Goal: Register for event/course

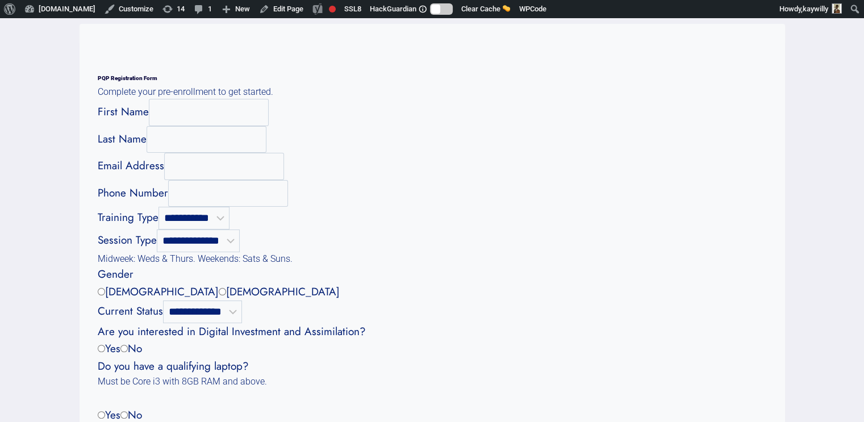
scroll to position [199, 0]
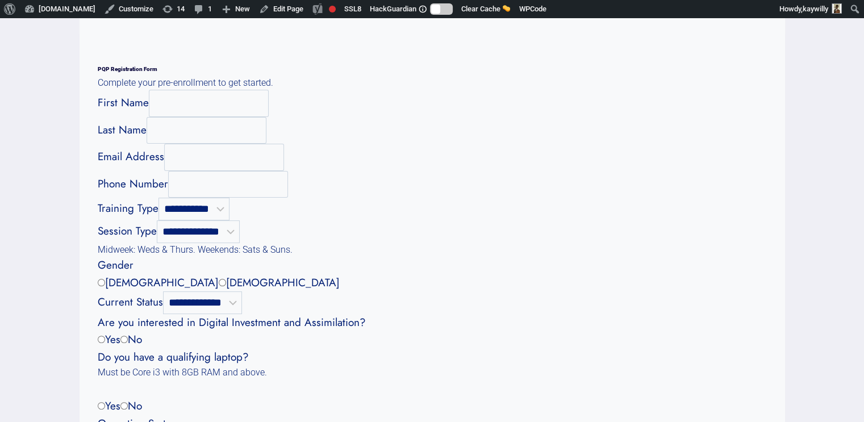
scroll to position [206, 0]
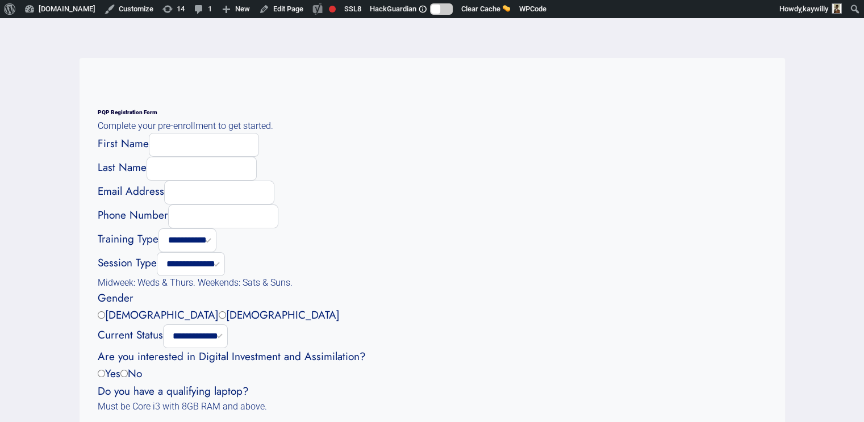
scroll to position [167, 0]
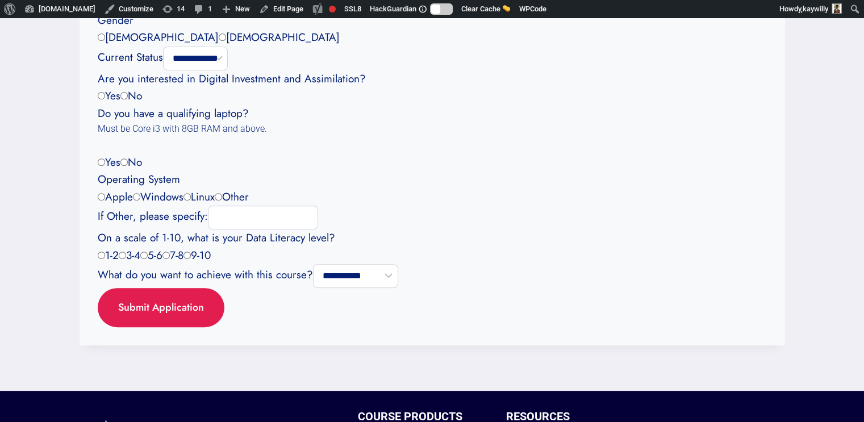
scroll to position [444, 0]
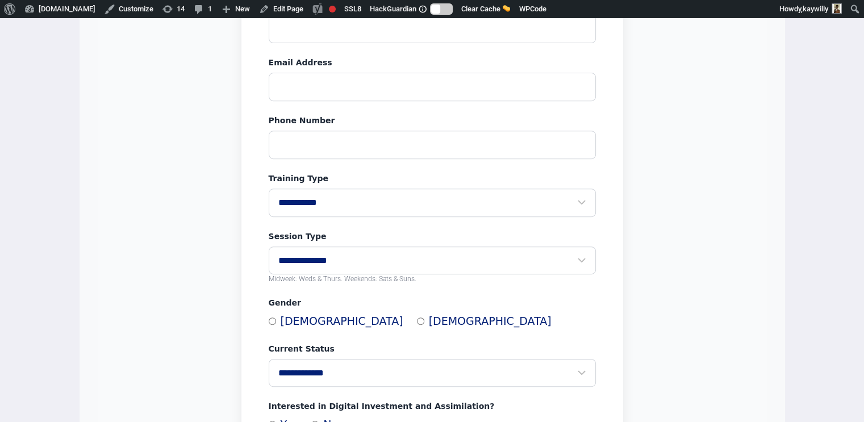
scroll to position [458, 0]
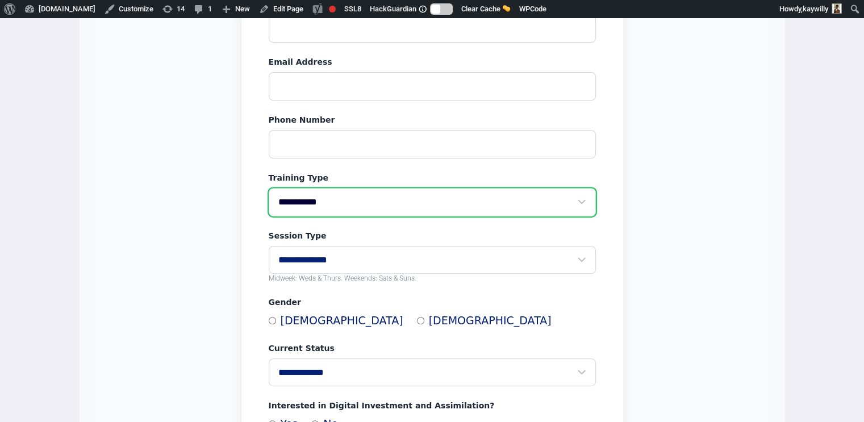
click at [582, 204] on select "**********" at bounding box center [432, 202] width 327 height 28
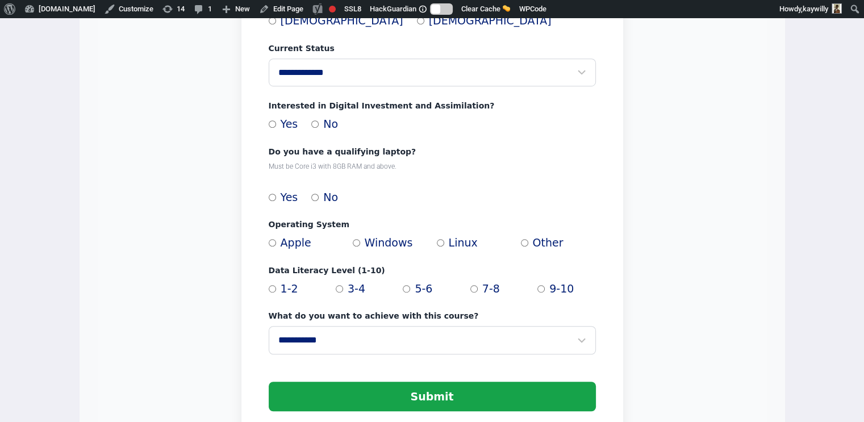
scroll to position [759, 0]
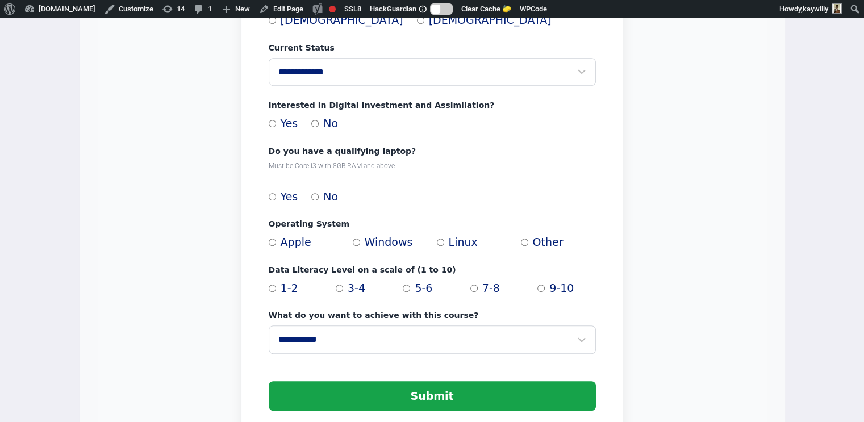
scroll to position [759, 0]
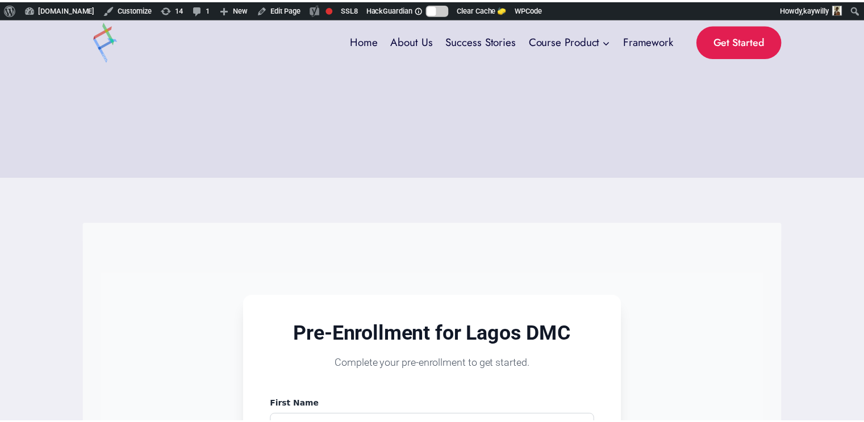
scroll to position [759, 0]
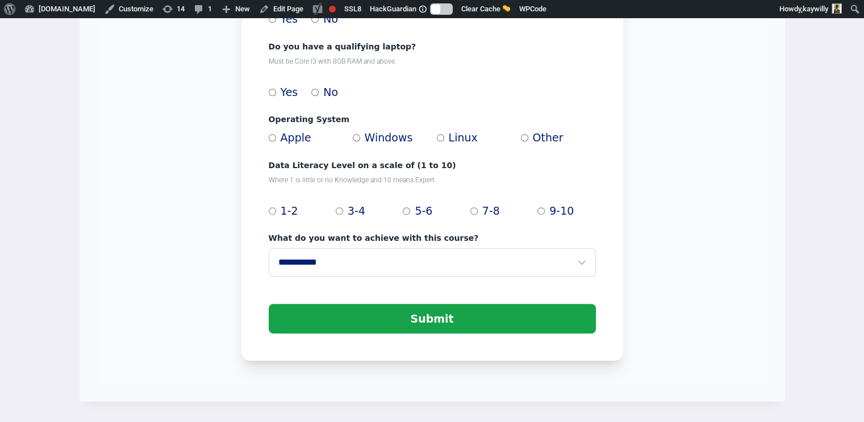
scroll to position [865, 0]
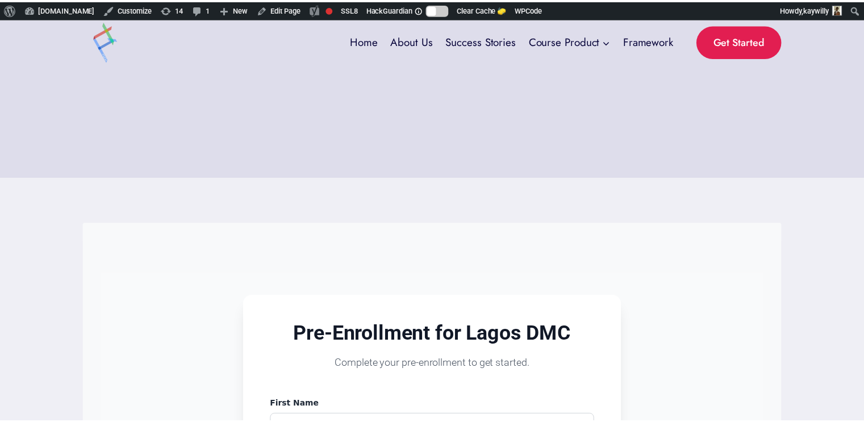
scroll to position [865, 0]
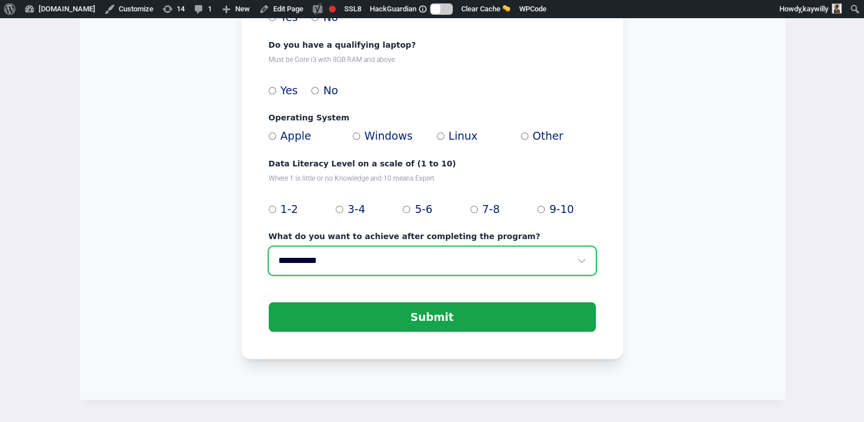
click at [284, 263] on select "**********" at bounding box center [432, 261] width 327 height 28
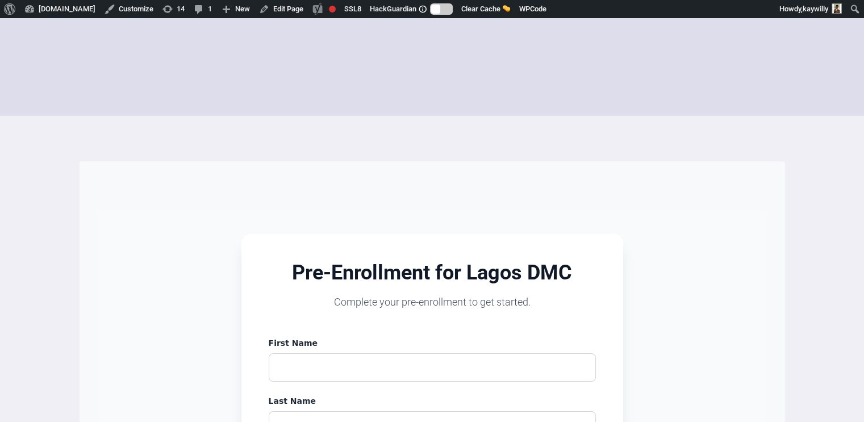
scroll to position [60, 0]
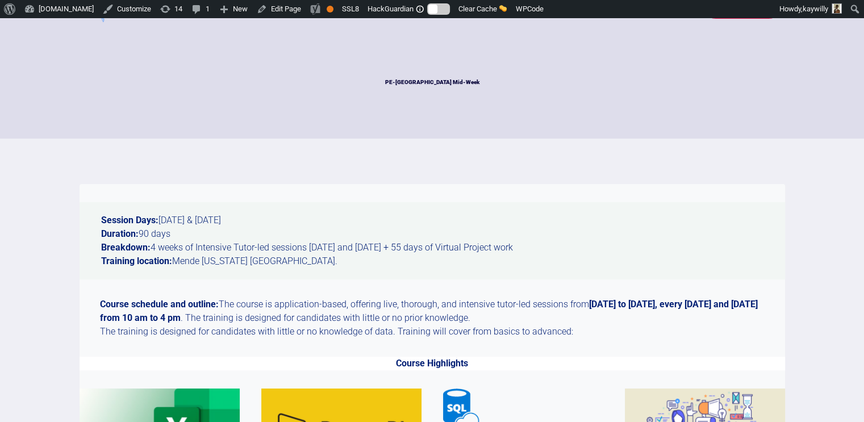
scroll to position [40, 0]
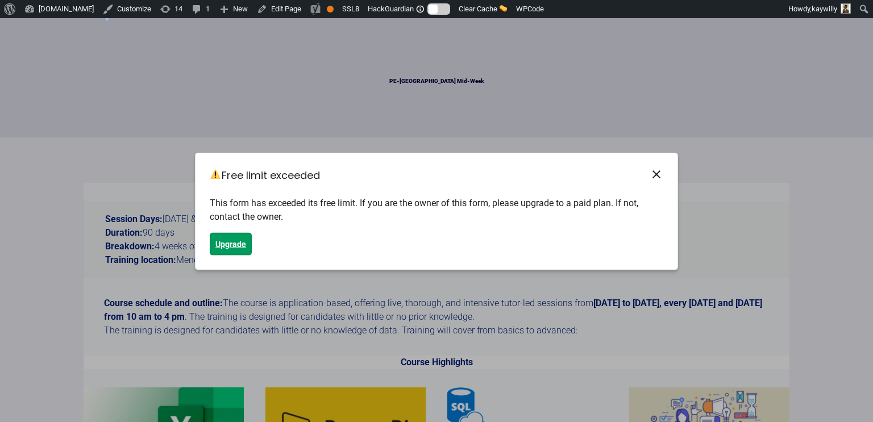
click at [659, 178] on span "close" at bounding box center [656, 174] width 14 height 14
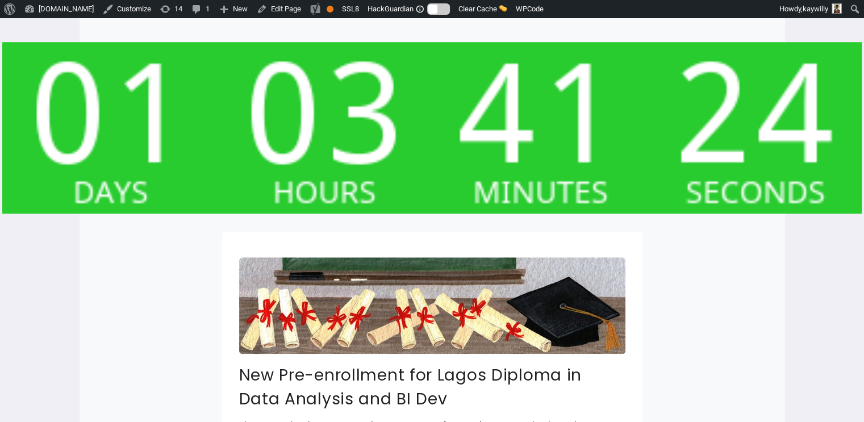
scroll to position [1059, 0]
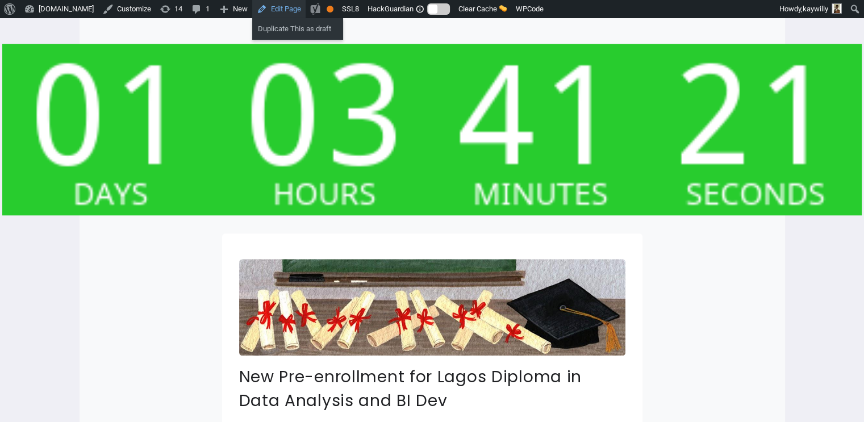
click at [274, 11] on link "Edit Page" at bounding box center [278, 9] width 53 height 18
